Goal: Task Accomplishment & Management: Complete application form

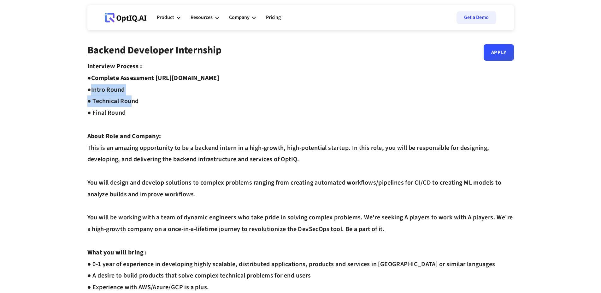
drag, startPoint x: 93, startPoint y: 91, endPoint x: 153, endPoint y: 108, distance: 63.0
click at [153, 108] on div "Interview Process : ● Complete Assessment [URL][DOMAIN_NAME] ● Intro Round ● Te…" at bounding box center [300, 276] width 427 height 430
click at [158, 108] on div "Interview Process : ● Complete Assessment [URL][DOMAIN_NAME] ● Intro Round ● Te…" at bounding box center [300, 276] width 427 height 430
drag, startPoint x: 93, startPoint y: 93, endPoint x: 204, endPoint y: 109, distance: 112.6
click at [186, 109] on div "Interview Process : ● Complete Assessment [URL][DOMAIN_NAME] ● Intro Round ● Te…" at bounding box center [300, 276] width 427 height 430
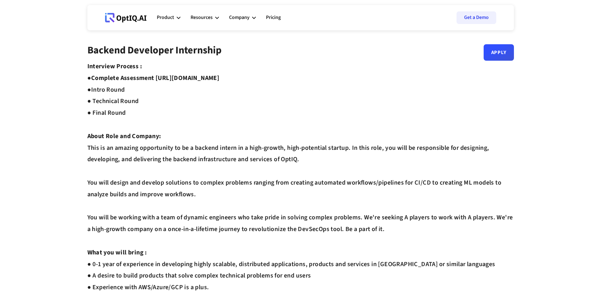
click at [204, 109] on div "Interview Process : ● Complete Assessment [URL][DOMAIN_NAME] ● Intro Round ● Te…" at bounding box center [300, 276] width 427 height 430
drag, startPoint x: 98, startPoint y: 89, endPoint x: 126, endPoint y: 94, distance: 28.3
click at [121, 94] on div "Interview Process : ● Complete Assessment [URL][DOMAIN_NAME] ● Intro Round ● Te…" at bounding box center [300, 276] width 427 height 430
click at [137, 95] on div "Interview Process : ● Complete Assessment [URL][DOMAIN_NAME] ● Intro Round ● Te…" at bounding box center [300, 276] width 427 height 430
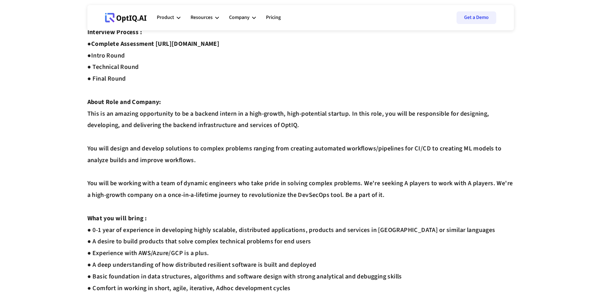
scroll to position [57, 0]
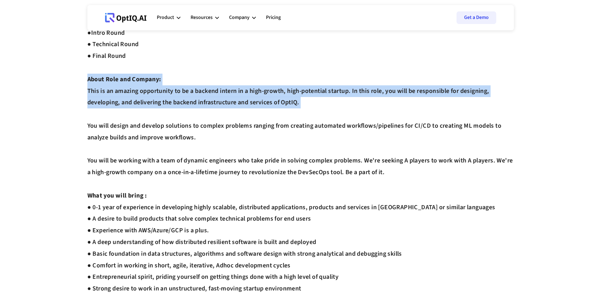
drag, startPoint x: 83, startPoint y: 85, endPoint x: 187, endPoint y: 128, distance: 112.7
click at [164, 122] on div "Backend Developer Internship Apply Interview Process : ● Complete Assessment [U…" at bounding box center [301, 210] width 442 height 446
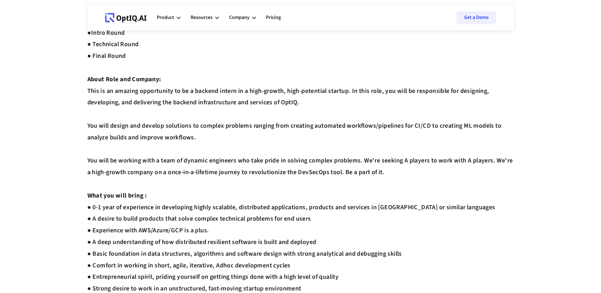
click at [187, 128] on div "Interview Process : ● Complete Assessment [URL][DOMAIN_NAME] ● Intro Round ● Te…" at bounding box center [300, 219] width 427 height 430
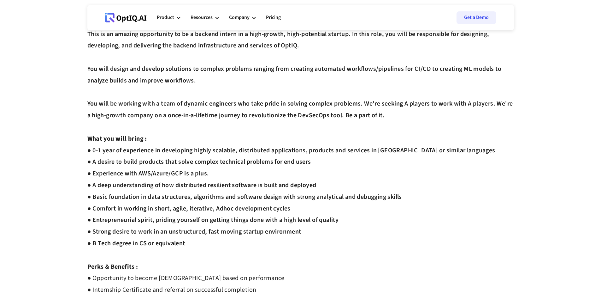
drag, startPoint x: 308, startPoint y: 147, endPoint x: 397, endPoint y: 157, distance: 88.8
click at [393, 157] on div "Interview Process : ● Complete Assessment [URL][DOMAIN_NAME] ● Intro Round ● Te…" at bounding box center [300, 162] width 427 height 430
click at [302, 153] on div "Interview Process : ● Complete Assessment [URL][DOMAIN_NAME] ● Intro Round ● Te…" at bounding box center [300, 162] width 427 height 430
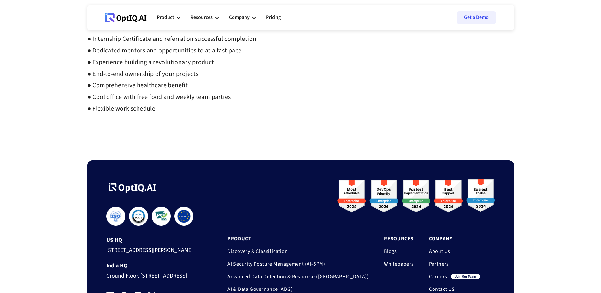
scroll to position [341, 0]
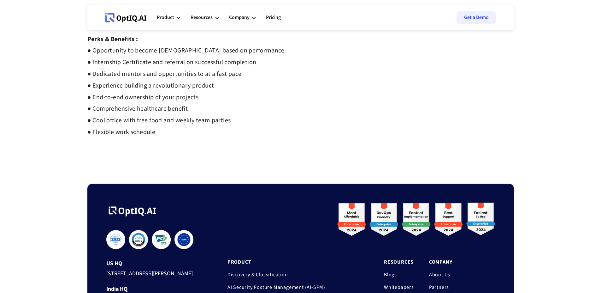
drag, startPoint x: 155, startPoint y: 128, endPoint x: 88, endPoint y: 62, distance: 93.7
click at [88, 62] on strong "● Opportunity to become [DEMOGRAPHIC_DATA] based on performance ● Internship Ce…" at bounding box center [185, 91] width 197 height 90
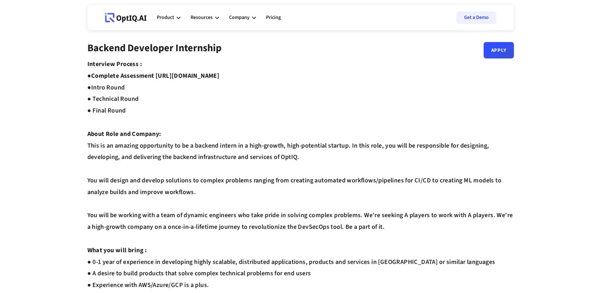
scroll to position [0, 0]
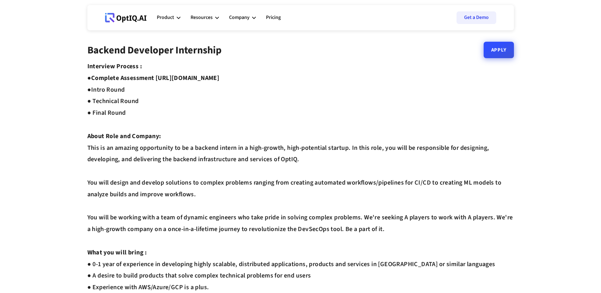
click at [500, 57] on link "Apply" at bounding box center [499, 50] width 30 height 16
